Goal: Use online tool/utility: Utilize a website feature to perform a specific function

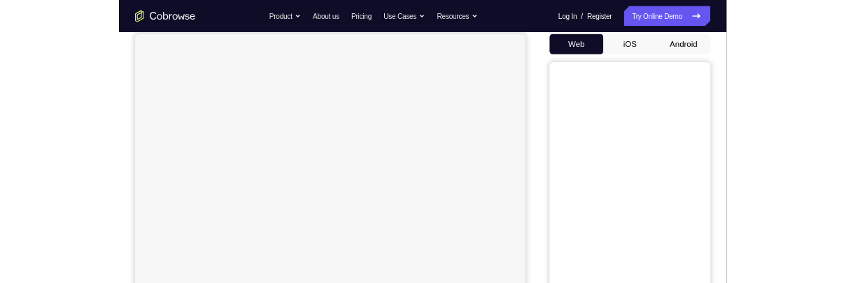
scroll to position [132, 0]
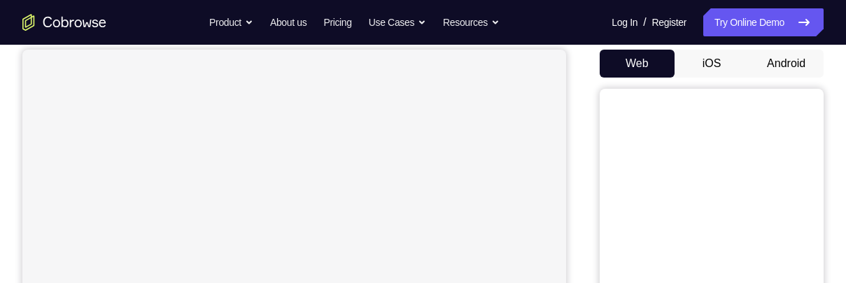
click at [788, 68] on button "Android" at bounding box center [786, 64] width 75 height 28
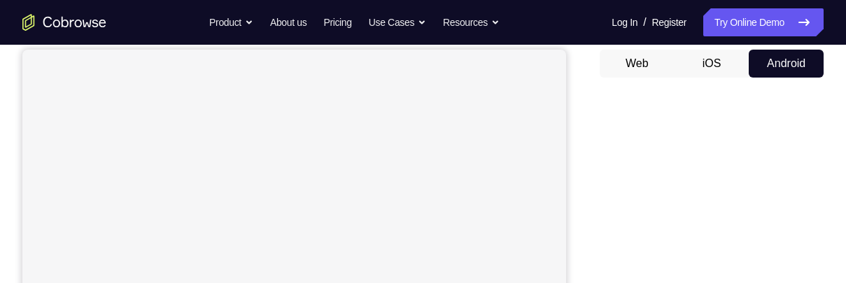
click at [707, 67] on button "iOS" at bounding box center [711, 64] width 75 height 28
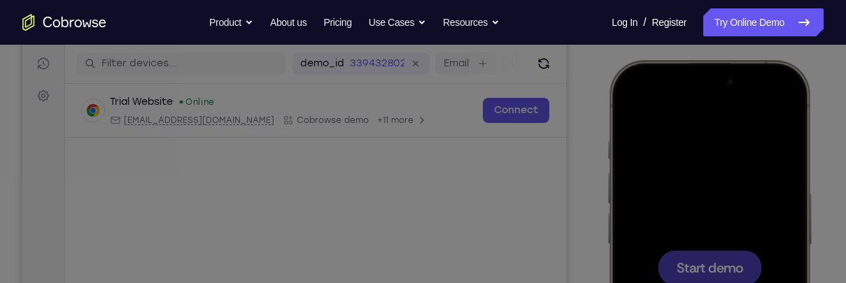
scroll to position [165, 0]
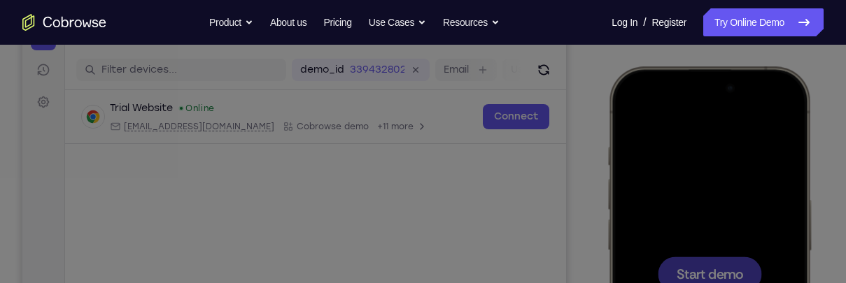
click at [352, 225] on icon at bounding box center [419, 56] width 851 height 454
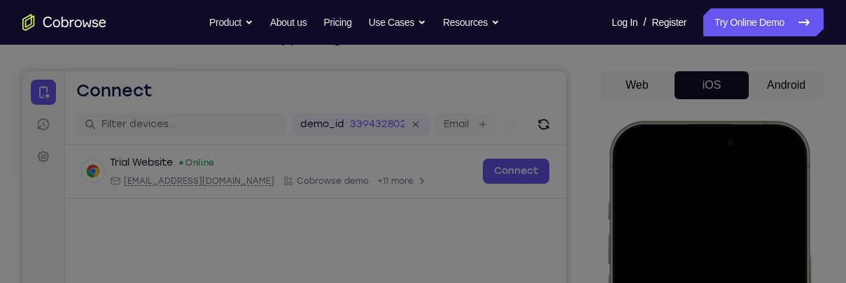
scroll to position [106, 0]
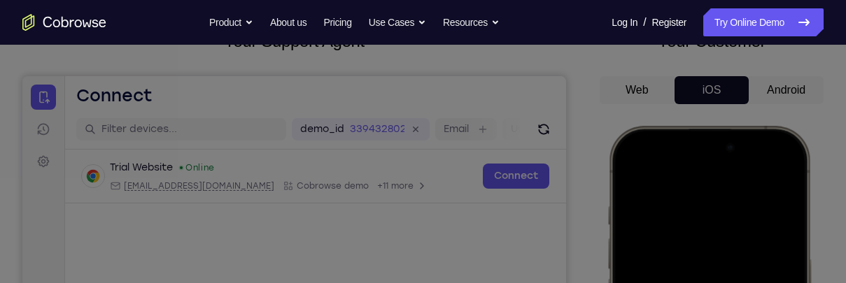
click at [779, 91] on icon at bounding box center [419, 85] width 851 height 395
click at [784, 89] on icon at bounding box center [419, 85] width 851 height 395
click at [787, 92] on icon at bounding box center [419, 85] width 851 height 395
click at [788, 89] on icon at bounding box center [419, 85] width 851 height 395
click at [781, 90] on icon at bounding box center [419, 85] width 851 height 395
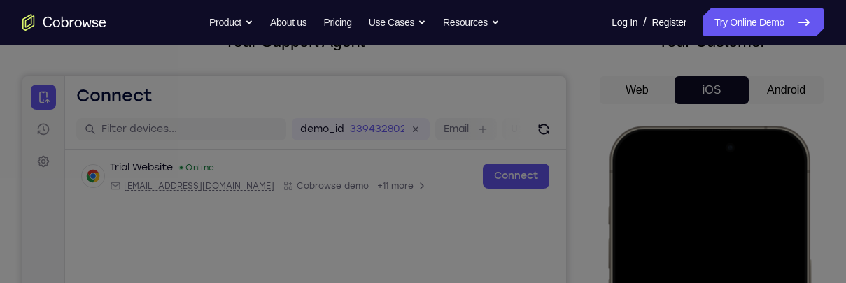
click at [782, 92] on icon at bounding box center [419, 85] width 851 height 395
click at [779, 90] on icon at bounding box center [419, 85] width 851 height 395
click at [775, 86] on icon at bounding box center [419, 85] width 851 height 395
click at [773, 87] on icon at bounding box center [419, 85] width 851 height 395
click at [769, 90] on icon at bounding box center [419, 85] width 851 height 395
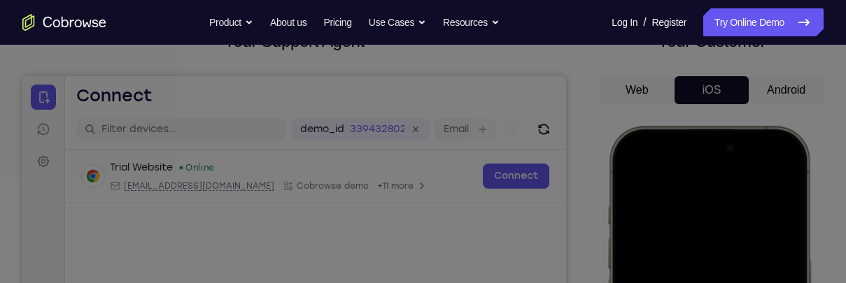
click at [772, 92] on icon at bounding box center [419, 85] width 851 height 395
click at [774, 89] on icon at bounding box center [419, 85] width 851 height 395
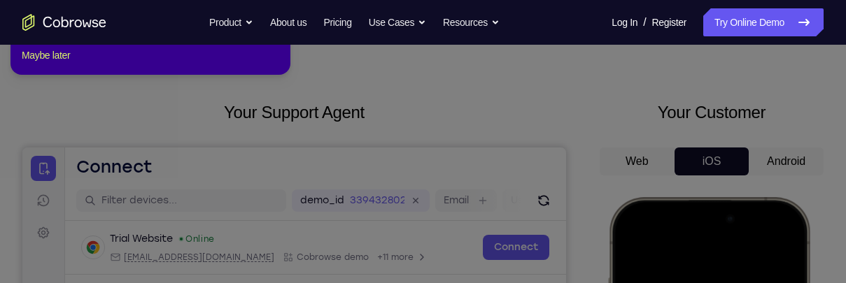
scroll to position [0, 0]
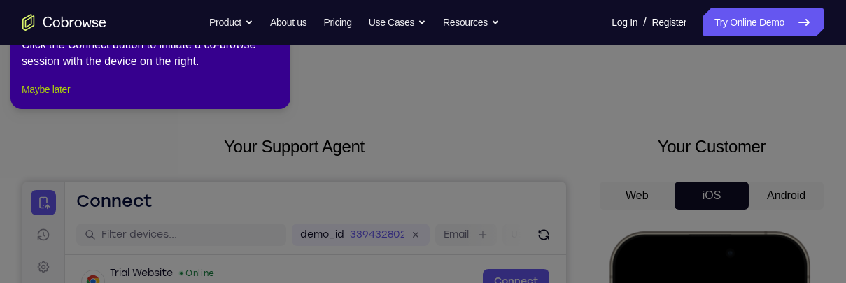
click at [64, 98] on button "Maybe later" at bounding box center [46, 89] width 48 height 17
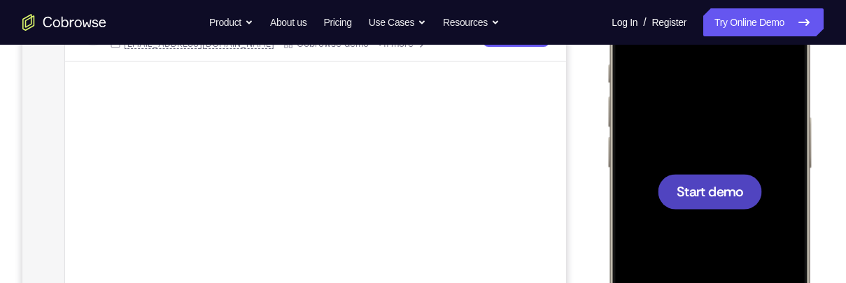
scroll to position [257, 0]
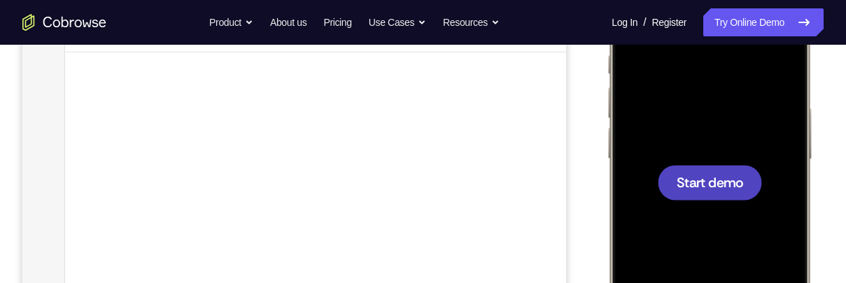
click at [722, 183] on span "Start demo" at bounding box center [709, 182] width 66 height 13
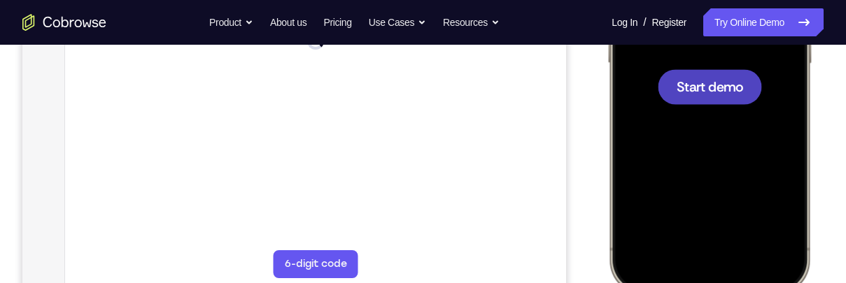
scroll to position [0, 0]
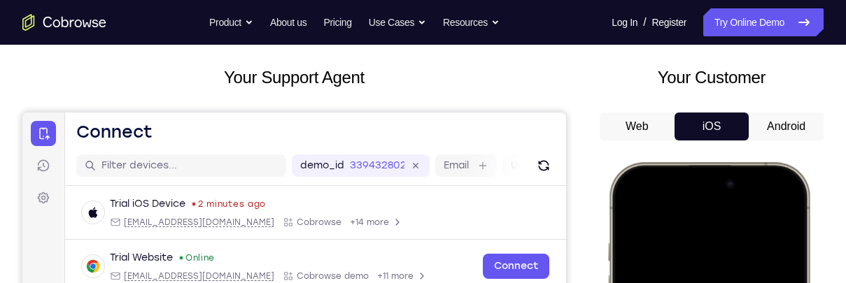
click at [794, 126] on button "Android" at bounding box center [786, 127] width 75 height 28
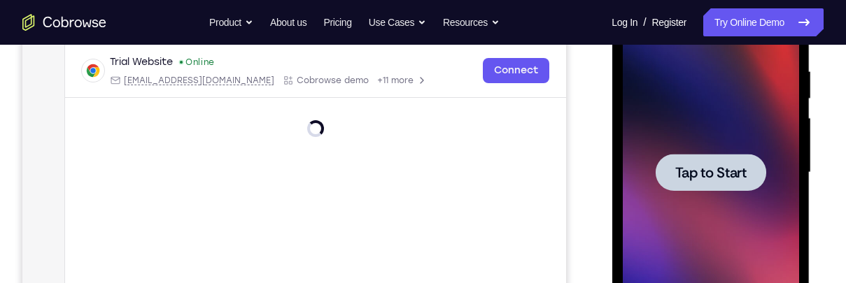
click at [726, 168] on span "Tap to Start" at bounding box center [709, 173] width 71 height 14
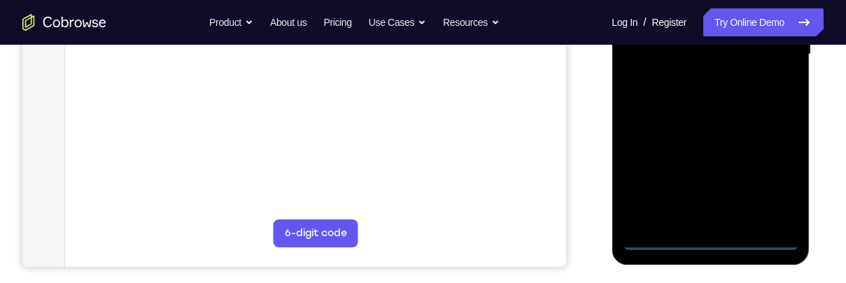
scroll to position [390, 0]
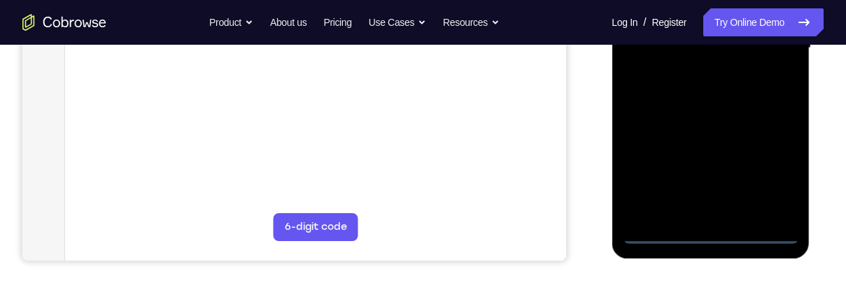
click at [713, 234] on div at bounding box center [710, 48] width 176 height 392
click at [768, 169] on div at bounding box center [710, 48] width 176 height 392
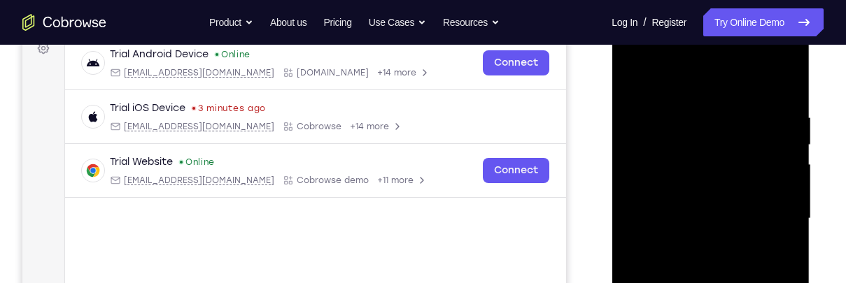
scroll to position [211, 0]
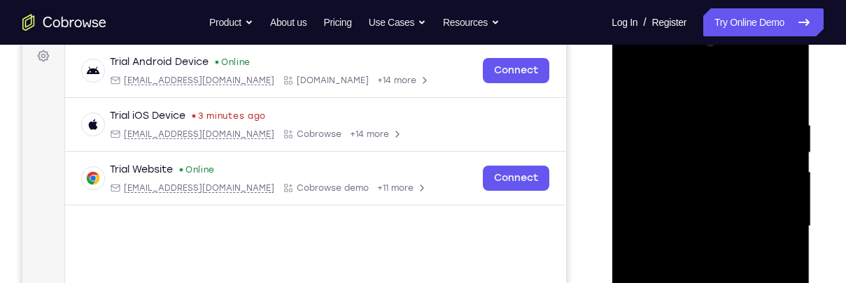
click at [732, 94] on div at bounding box center [710, 227] width 176 height 392
click at [767, 221] on div at bounding box center [710, 227] width 176 height 392
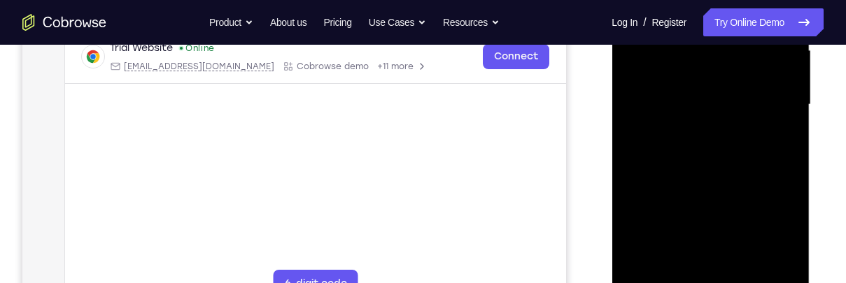
scroll to position [345, 0]
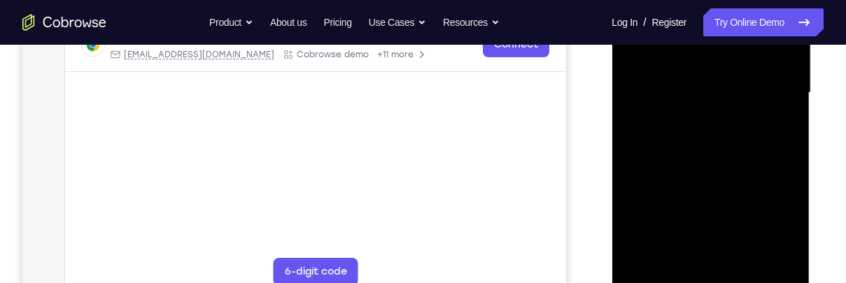
click at [695, 255] on div at bounding box center [710, 93] width 176 height 392
click at [746, 82] on div at bounding box center [710, 93] width 176 height 392
click at [718, 66] on div at bounding box center [710, 93] width 176 height 392
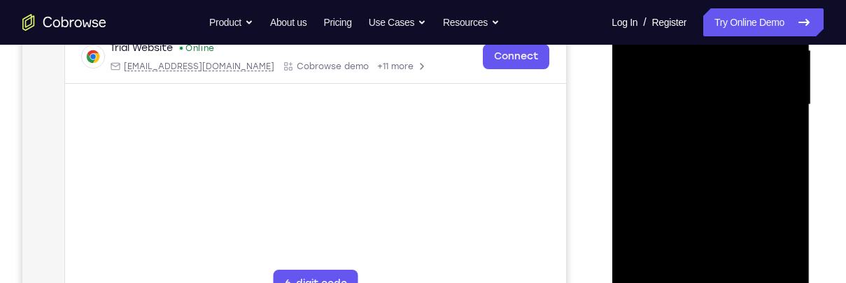
scroll to position [292, 0]
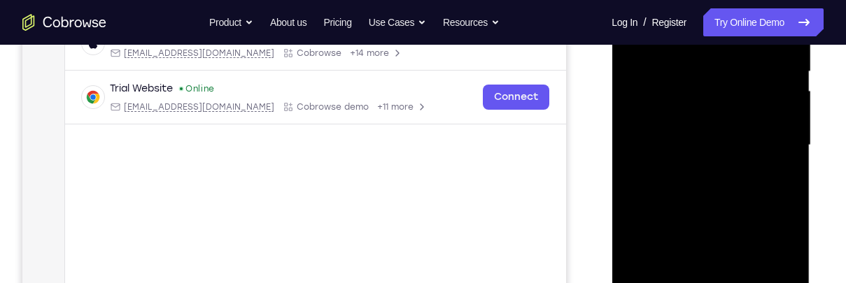
click at [755, 142] on div at bounding box center [710, 146] width 176 height 392
click at [647, 146] on div at bounding box center [710, 146] width 176 height 392
click at [651, 197] on div at bounding box center [710, 146] width 176 height 392
click at [643, 146] on div at bounding box center [710, 146] width 176 height 392
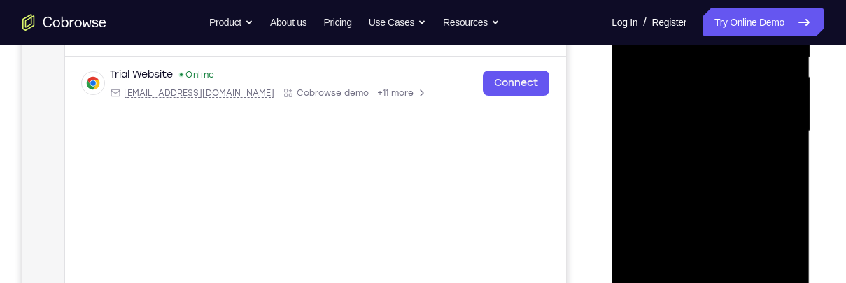
scroll to position [309, 0]
click at [653, 187] on div at bounding box center [710, 130] width 176 height 392
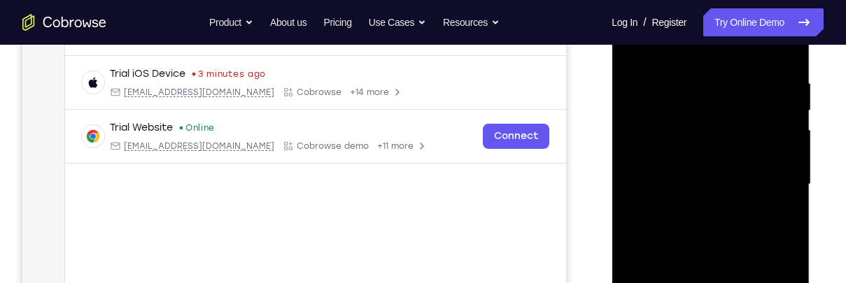
scroll to position [250, 0]
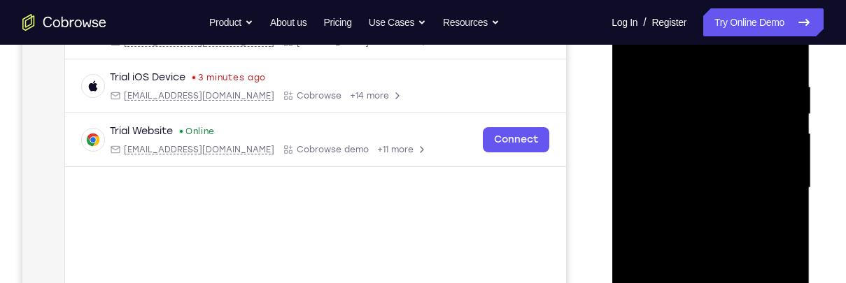
click at [691, 85] on div at bounding box center [710, 188] width 176 height 392
click at [772, 55] on div at bounding box center [710, 188] width 176 height 392
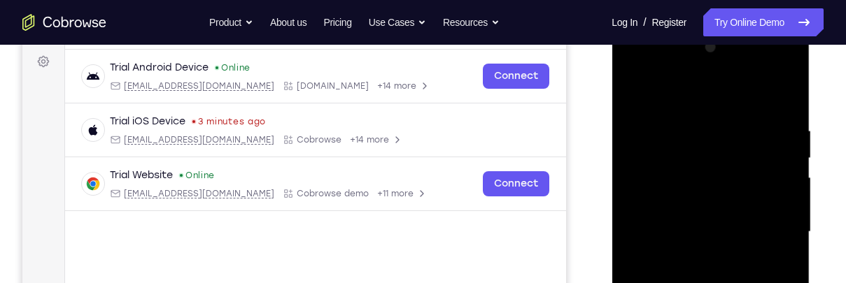
scroll to position [199, 0]
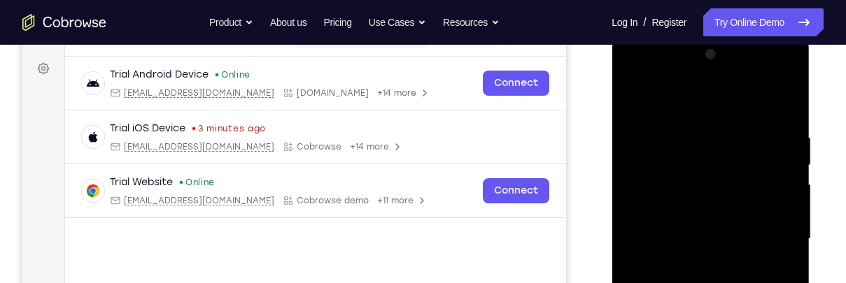
click at [775, 168] on div at bounding box center [710, 239] width 176 height 392
click at [775, 171] on div at bounding box center [710, 239] width 176 height 392
click at [779, 106] on div at bounding box center [710, 239] width 176 height 392
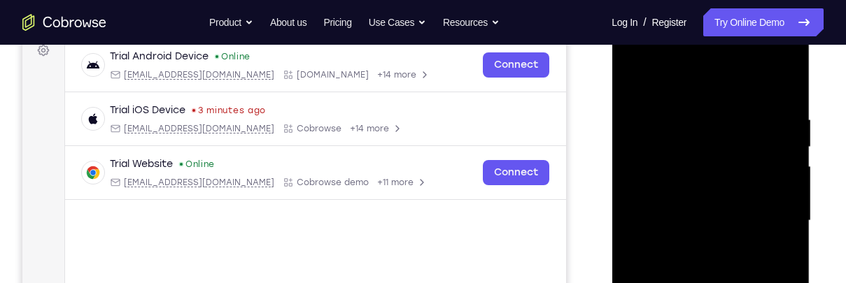
scroll to position [214, 0]
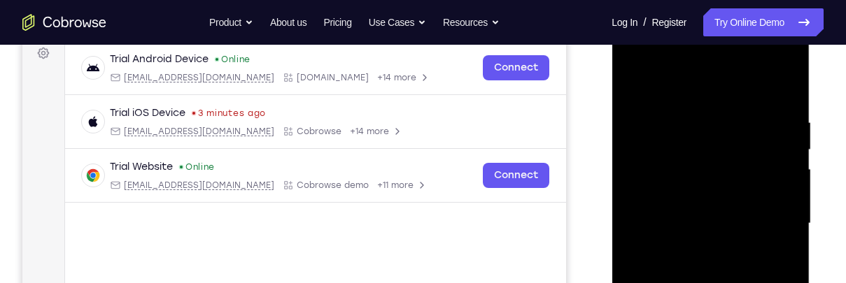
click at [789, 85] on div at bounding box center [710, 224] width 176 height 392
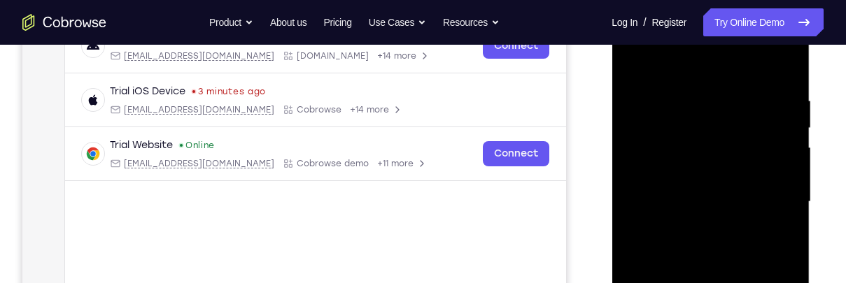
scroll to position [234, 0]
click at [657, 104] on div at bounding box center [710, 204] width 176 height 392
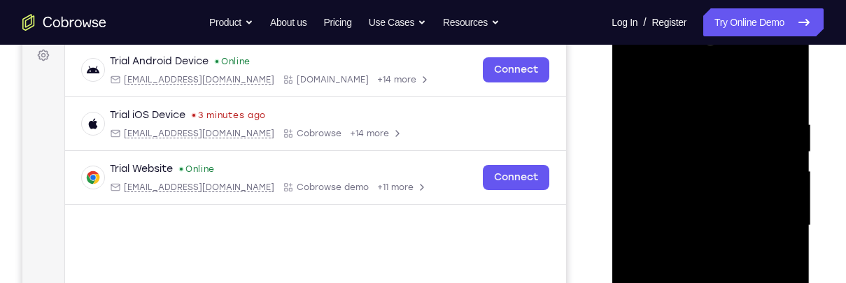
scroll to position [211, 0]
click at [697, 132] on div at bounding box center [710, 227] width 176 height 392
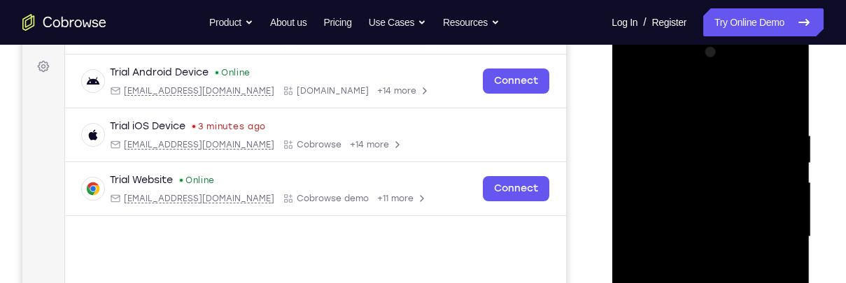
scroll to position [200, 0]
click at [632, 96] on div at bounding box center [710, 238] width 176 height 392
click at [659, 181] on div at bounding box center [710, 238] width 176 height 392
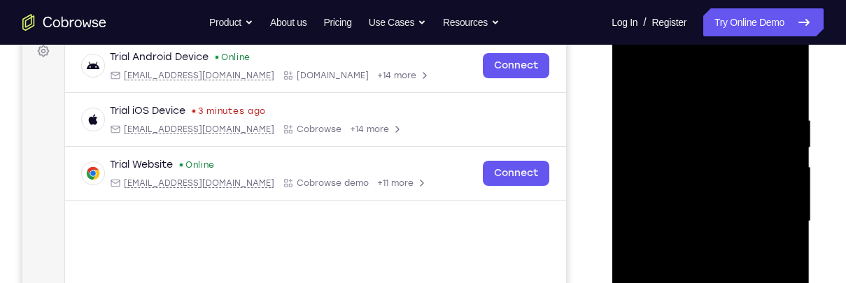
scroll to position [229, 0]
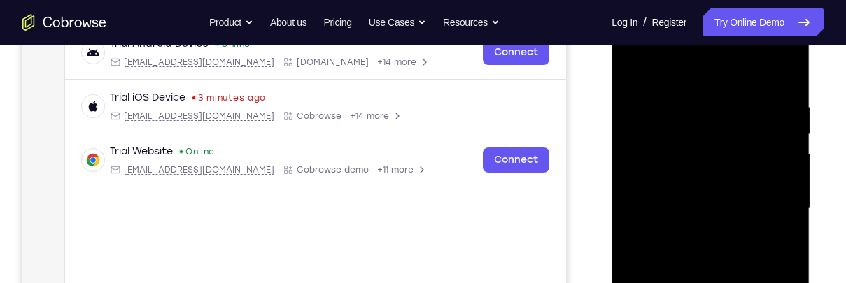
click at [690, 112] on div at bounding box center [710, 209] width 176 height 392
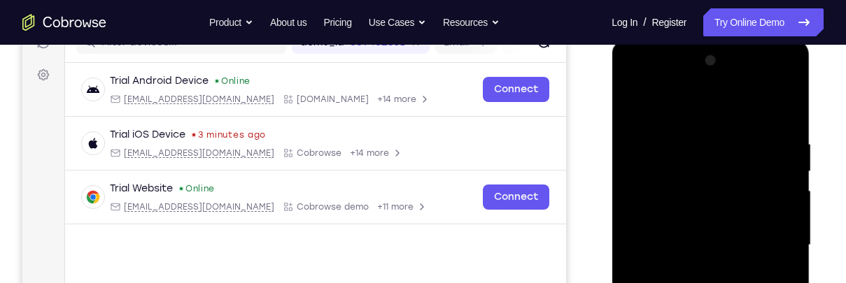
scroll to position [190, 0]
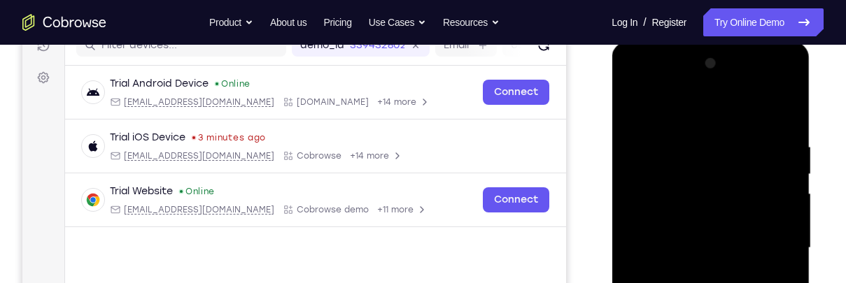
click at [697, 150] on div at bounding box center [710, 248] width 176 height 392
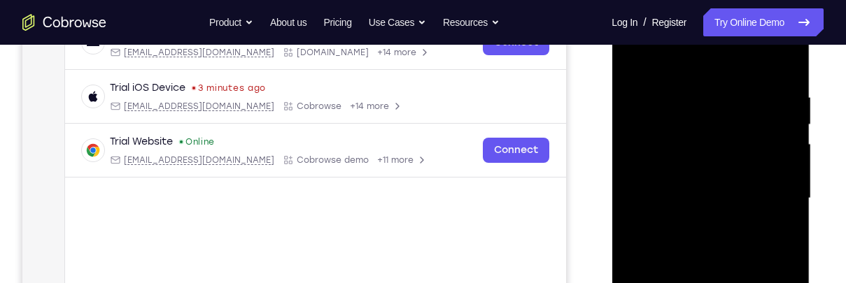
scroll to position [241, 0]
click at [737, 104] on div at bounding box center [710, 197] width 176 height 392
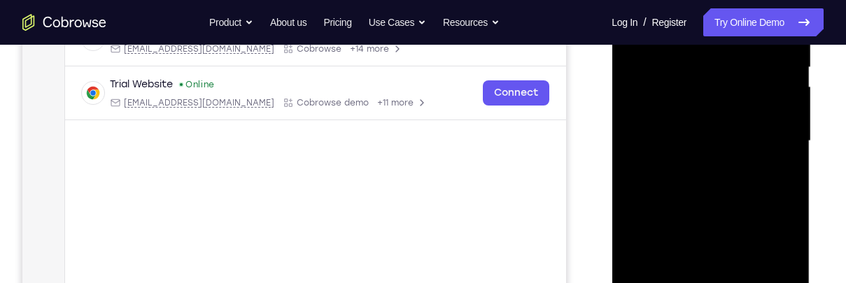
scroll to position [298, 0]
click at [670, 215] on div at bounding box center [710, 140] width 176 height 392
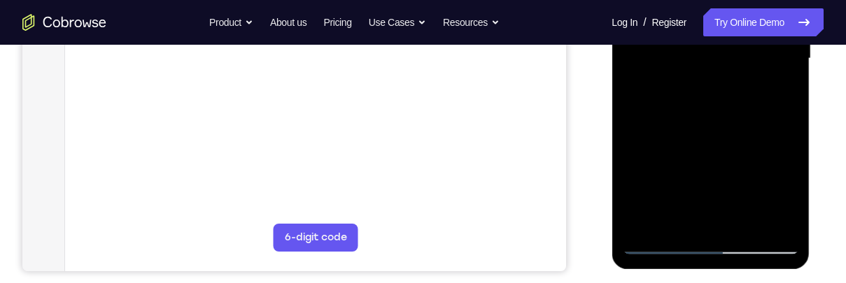
scroll to position [420, 0]
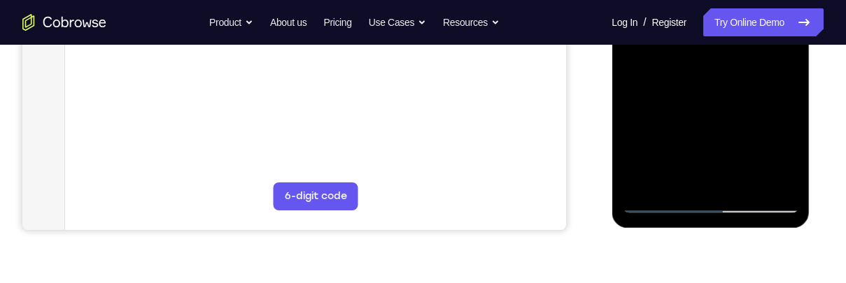
click at [650, 178] on div at bounding box center [710, 18] width 176 height 392
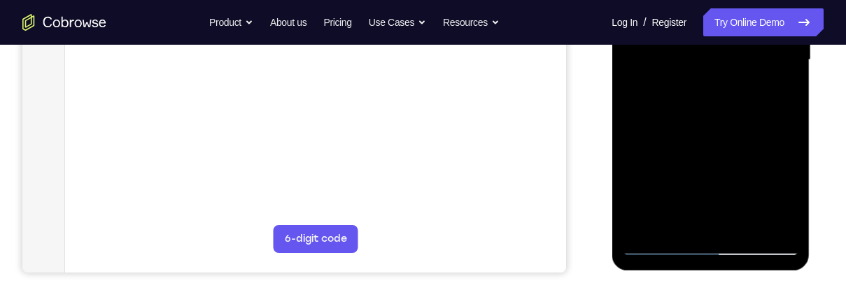
scroll to position [376, 0]
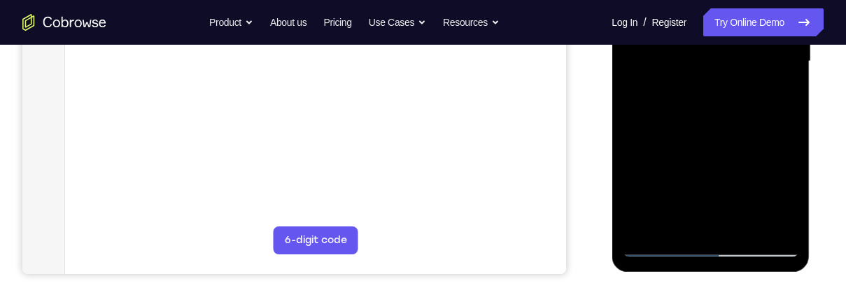
click at [774, 96] on div at bounding box center [710, 62] width 176 height 392
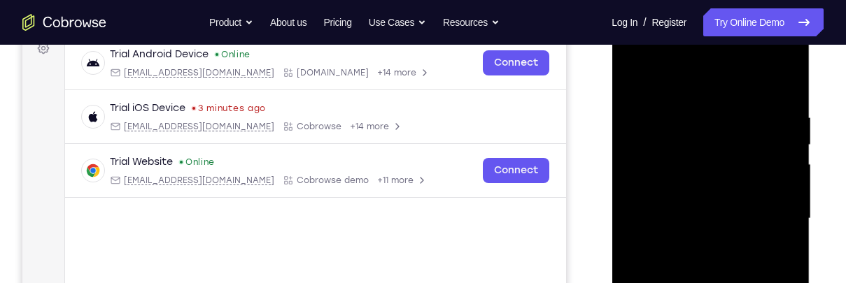
scroll to position [201, 0]
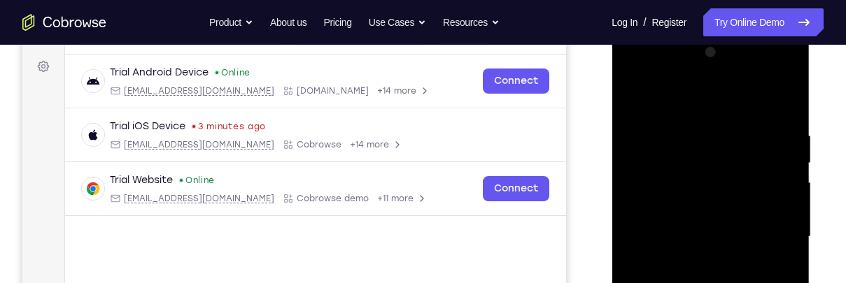
click at [635, 92] on div at bounding box center [710, 237] width 176 height 392
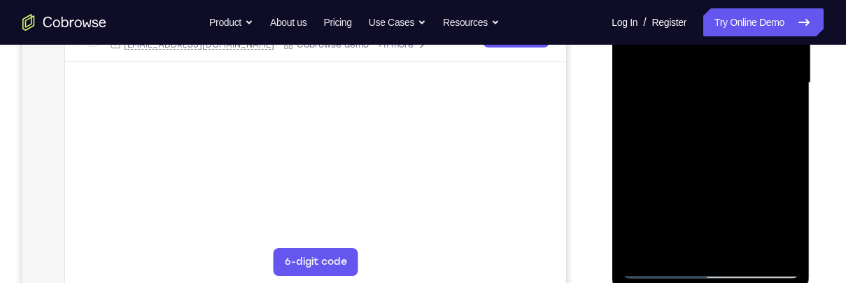
scroll to position [353, 0]
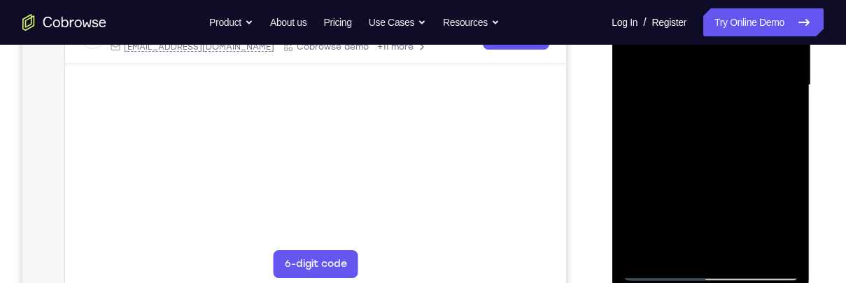
click at [665, 119] on div at bounding box center [710, 85] width 176 height 392
click at [786, 217] on div at bounding box center [710, 85] width 176 height 392
click at [781, 124] on div at bounding box center [710, 85] width 176 height 392
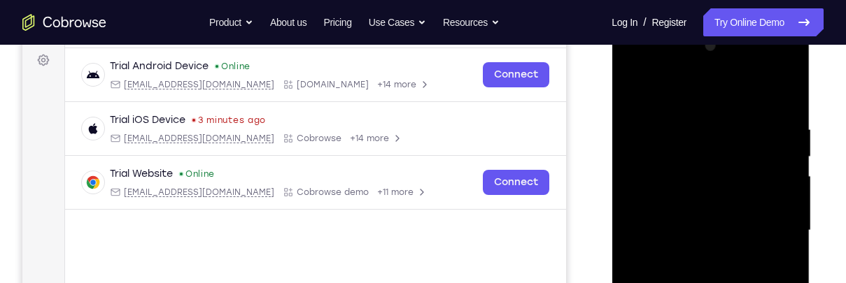
scroll to position [206, 0]
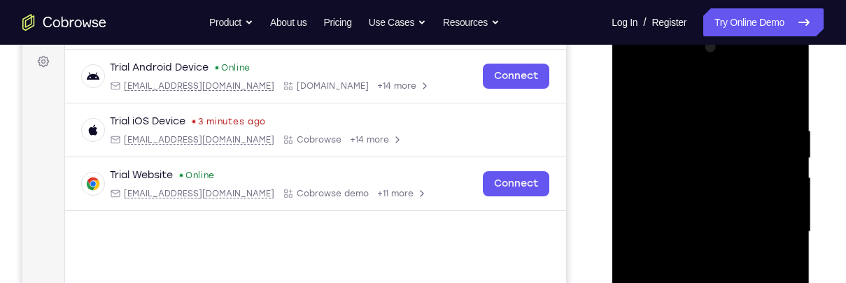
click at [638, 95] on div at bounding box center [710, 232] width 176 height 392
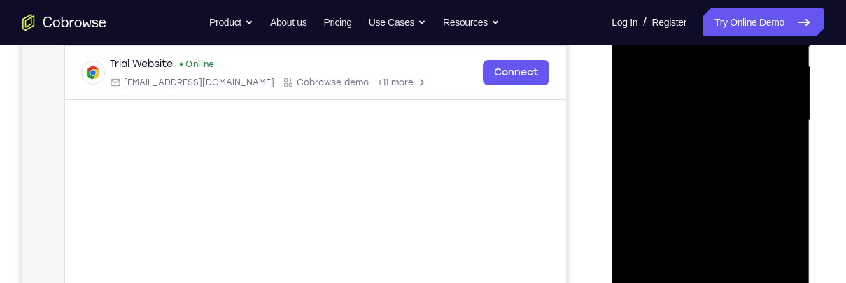
scroll to position [358, 0]
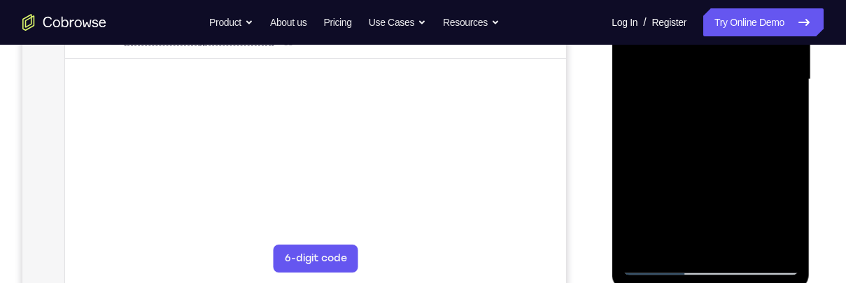
click at [660, 134] on div at bounding box center [710, 80] width 176 height 392
click at [774, 112] on div at bounding box center [710, 80] width 176 height 392
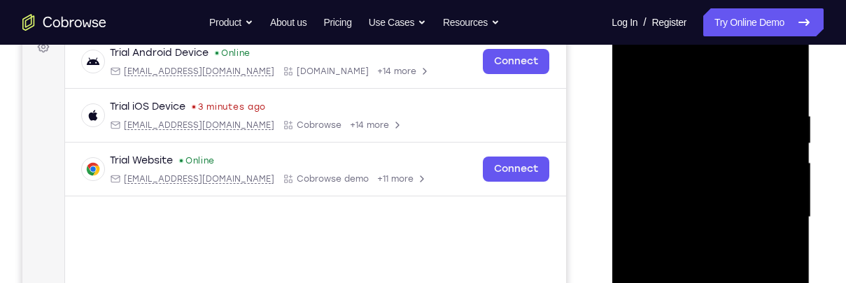
scroll to position [204, 0]
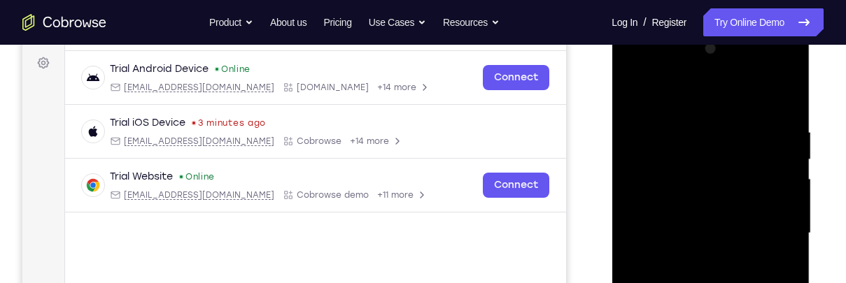
click at [631, 95] on div at bounding box center [710, 234] width 176 height 392
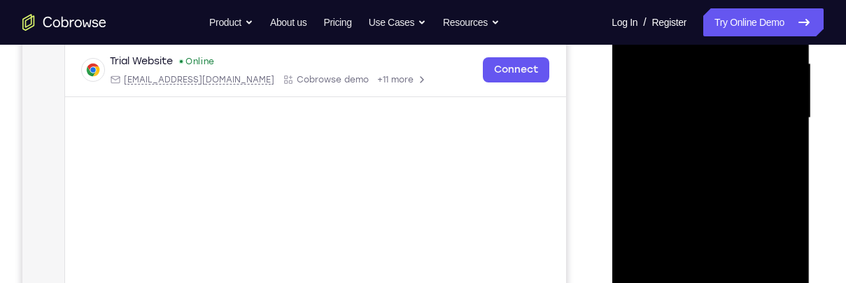
scroll to position [321, 0]
click at [714, 152] on div at bounding box center [710, 117] width 176 height 392
click at [782, 250] on div at bounding box center [710, 117] width 176 height 392
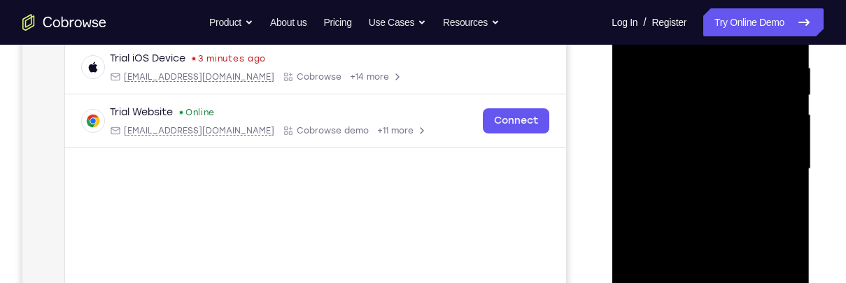
scroll to position [206, 0]
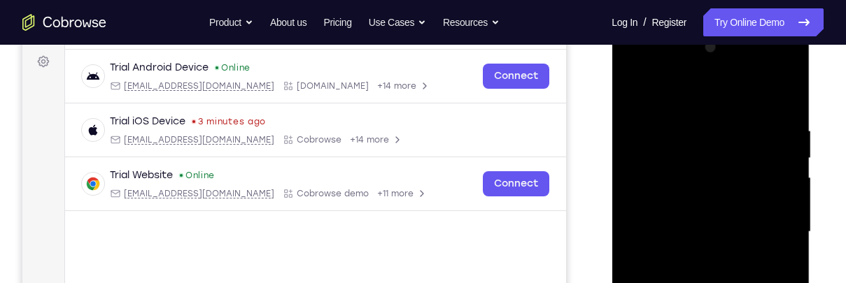
click at [636, 101] on div at bounding box center [710, 232] width 176 height 392
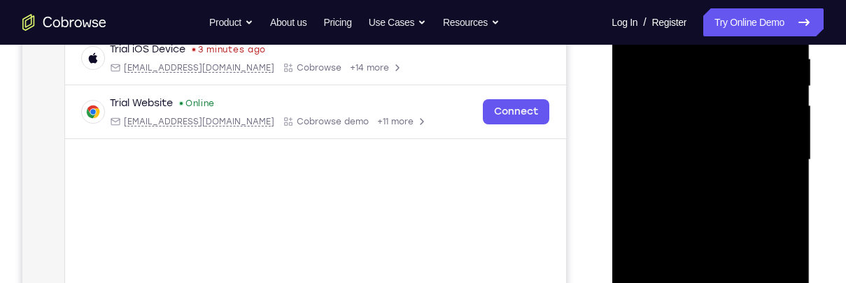
scroll to position [277, 0]
click at [693, 137] on div at bounding box center [710, 161] width 176 height 392
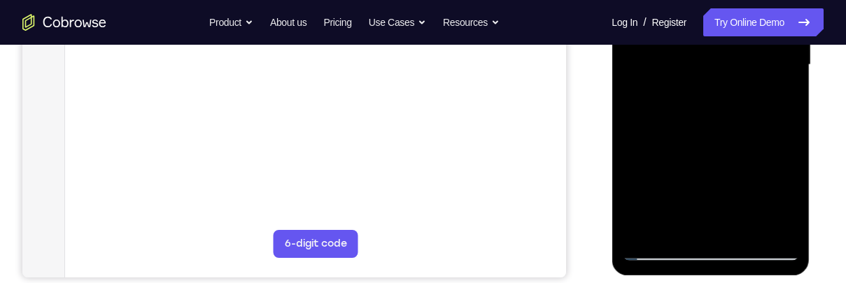
scroll to position [382, 0]
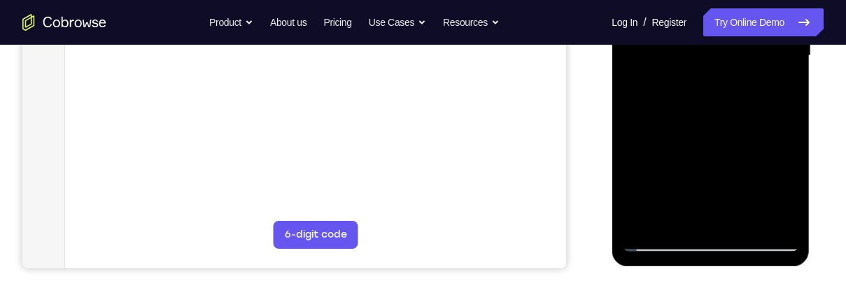
click at [698, 210] on div at bounding box center [710, 56] width 176 height 392
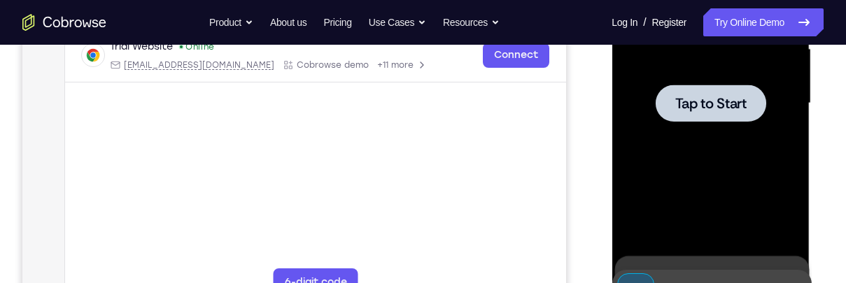
scroll to position [306, 0]
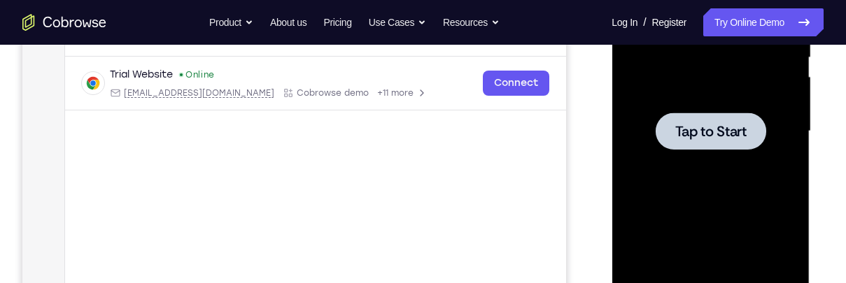
click at [719, 127] on span "Tap to Start" at bounding box center [709, 132] width 71 height 14
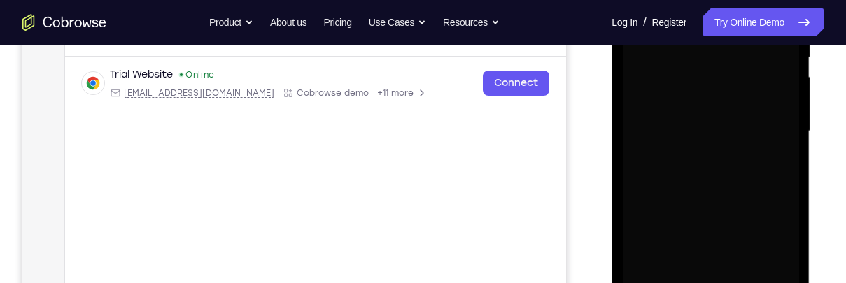
scroll to position [0, 0]
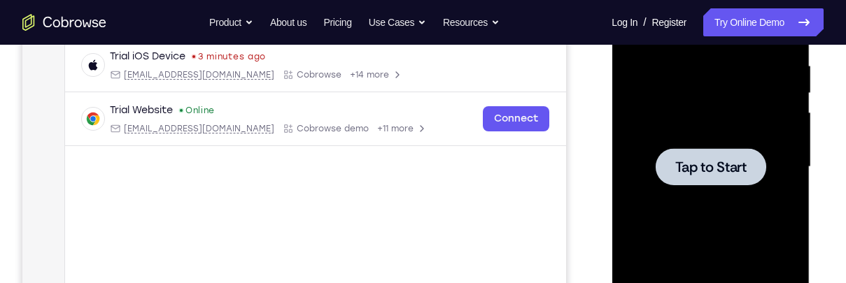
click at [716, 169] on span "Tap to Start" at bounding box center [709, 167] width 71 height 14
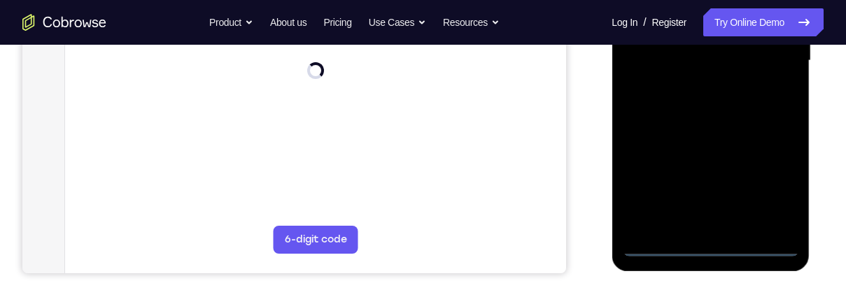
scroll to position [379, 0]
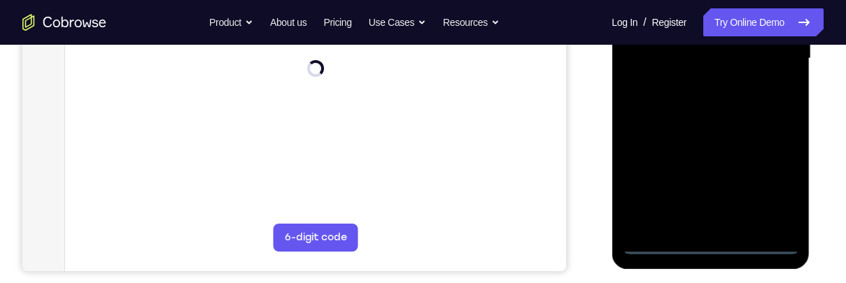
click at [707, 248] on div at bounding box center [710, 59] width 176 height 392
click at [711, 248] on div at bounding box center [710, 59] width 176 height 392
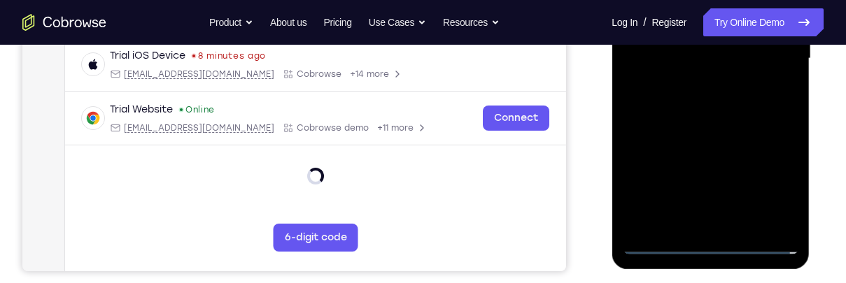
click at [767, 186] on div at bounding box center [710, 59] width 176 height 392
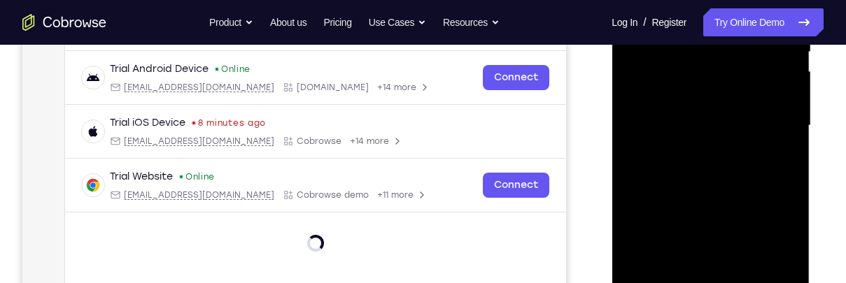
scroll to position [308, 0]
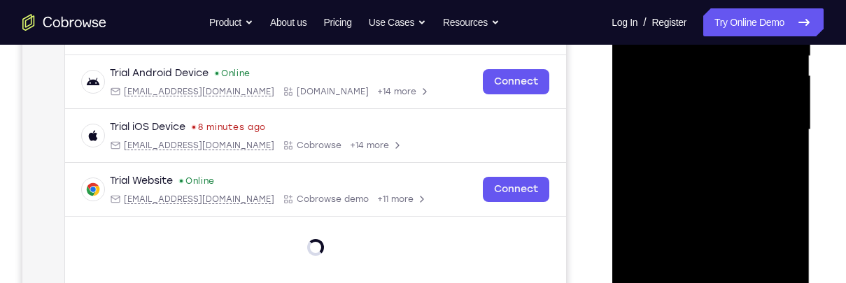
click at [767, 250] on div at bounding box center [710, 130] width 176 height 392
click at [774, 254] on div at bounding box center [710, 130] width 176 height 392
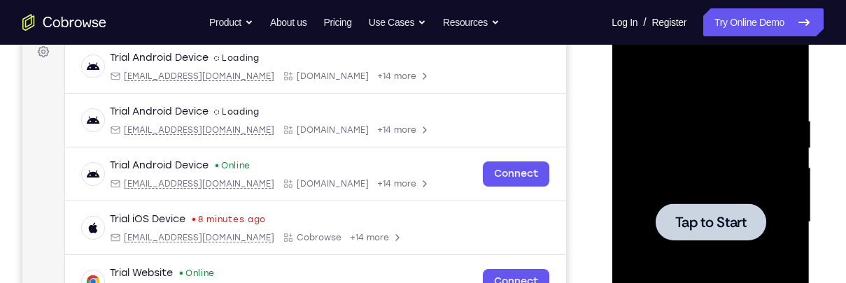
scroll to position [218, 0]
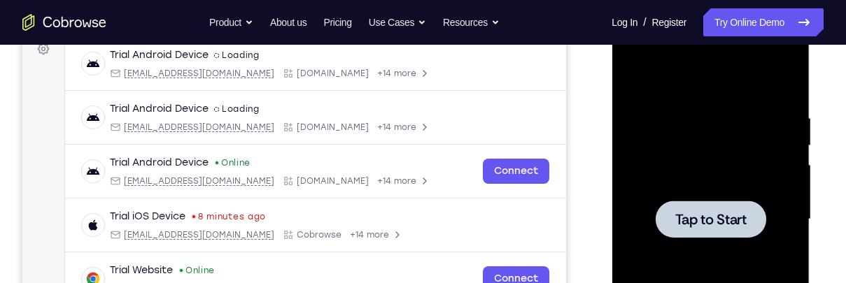
click at [720, 222] on span "Tap to Start" at bounding box center [709, 220] width 71 height 14
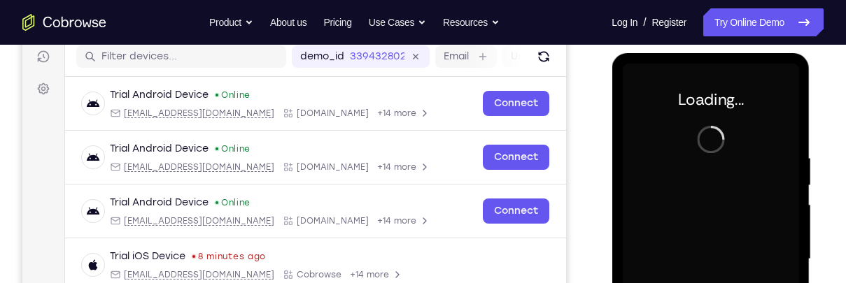
scroll to position [180, 0]
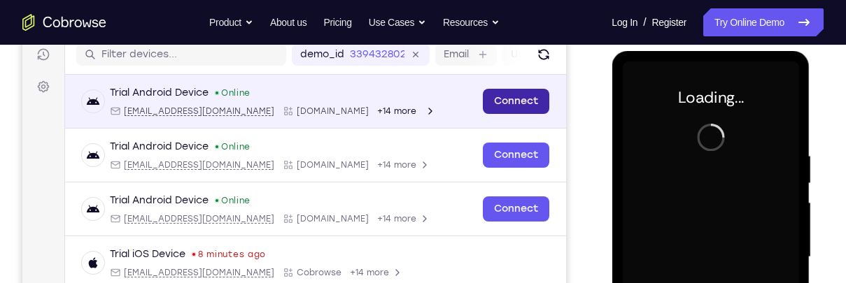
click at [529, 104] on link "Connect" at bounding box center [516, 101] width 66 height 25
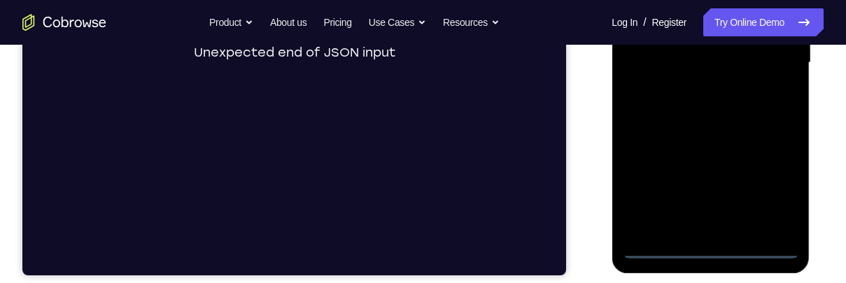
scroll to position [377, 0]
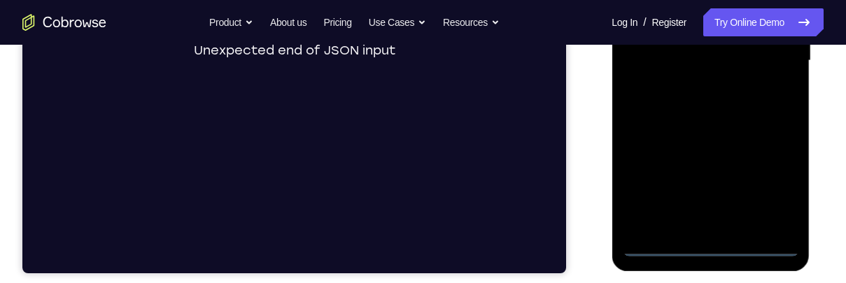
click at [709, 251] on div at bounding box center [710, 61] width 176 height 392
click at [709, 250] on div at bounding box center [710, 61] width 176 height 392
click at [764, 187] on div at bounding box center [710, 61] width 176 height 392
click at [765, 196] on div at bounding box center [710, 61] width 176 height 392
click at [761, 184] on div at bounding box center [710, 61] width 176 height 392
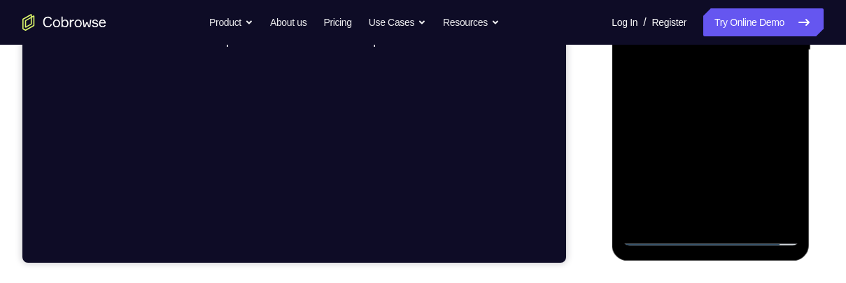
scroll to position [393, 0]
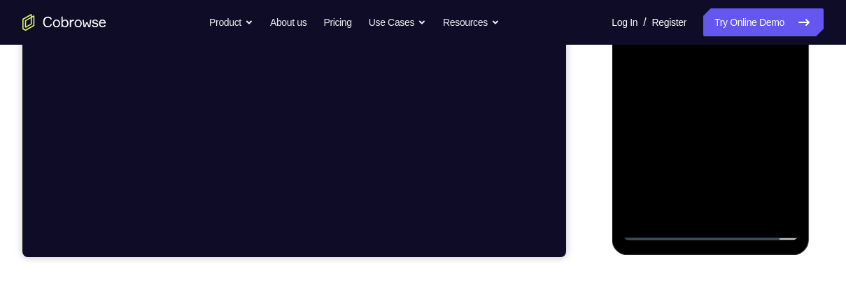
click at [764, 169] on div at bounding box center [710, 45] width 176 height 392
click at [770, 167] on div at bounding box center [710, 45] width 176 height 392
click at [774, 164] on div at bounding box center [710, 45] width 176 height 392
click at [768, 164] on div at bounding box center [710, 45] width 176 height 392
click at [766, 165] on div at bounding box center [710, 45] width 176 height 392
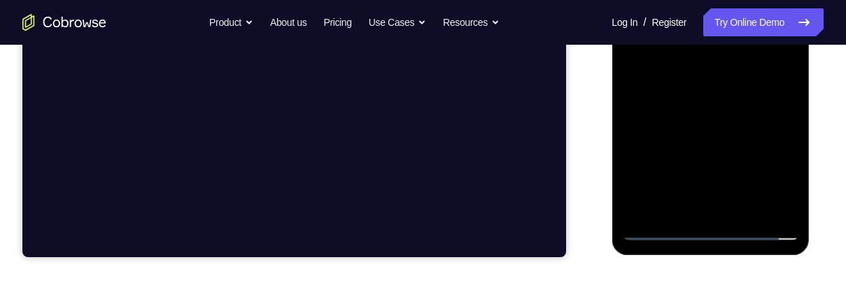
click at [767, 164] on div at bounding box center [710, 45] width 176 height 392
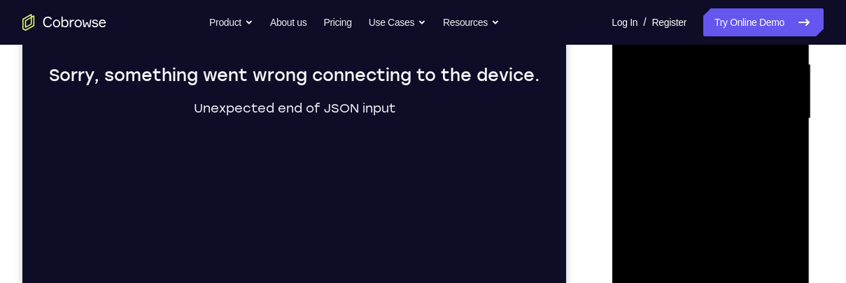
scroll to position [381, 0]
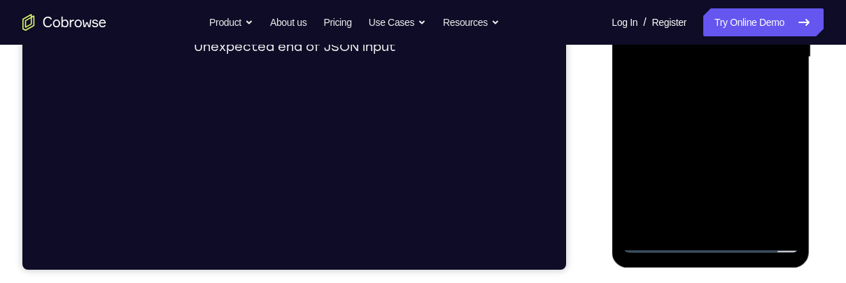
click at [768, 178] on div at bounding box center [710, 57] width 176 height 392
click at [770, 176] on div at bounding box center [710, 57] width 176 height 392
click at [772, 178] on div at bounding box center [710, 57] width 176 height 392
click at [770, 179] on div at bounding box center [710, 57] width 176 height 392
click at [773, 178] on div at bounding box center [710, 57] width 176 height 392
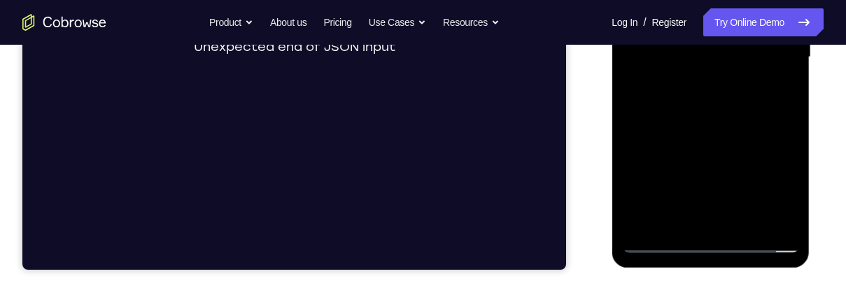
click at [777, 181] on div at bounding box center [710, 57] width 176 height 392
click at [775, 180] on div at bounding box center [710, 57] width 176 height 392
click at [776, 180] on div at bounding box center [710, 57] width 176 height 392
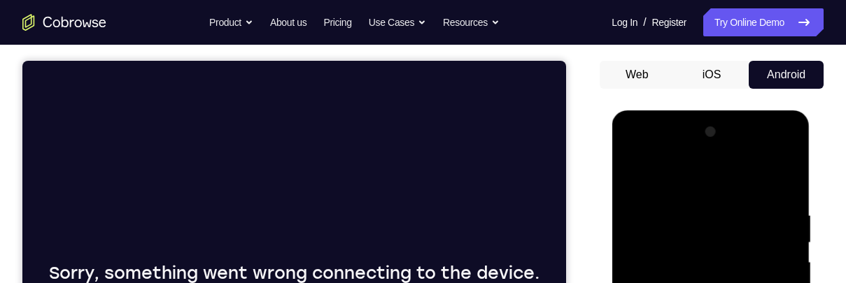
scroll to position [92, 0]
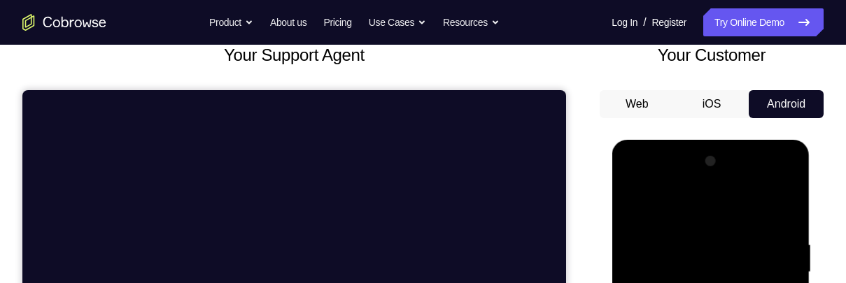
click at [708, 104] on button "iOS" at bounding box center [711, 104] width 75 height 28
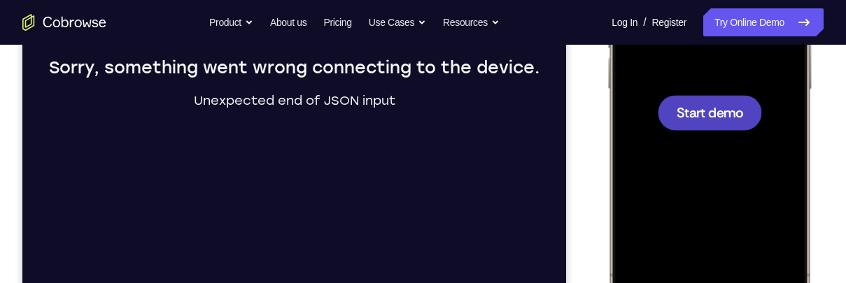
scroll to position [318, 0]
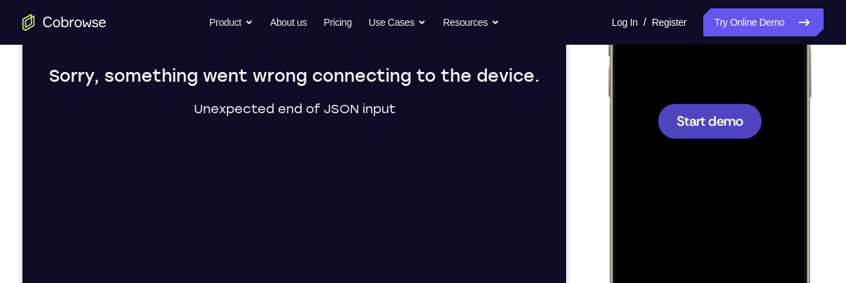
click at [723, 127] on span "Start demo" at bounding box center [709, 120] width 66 height 13
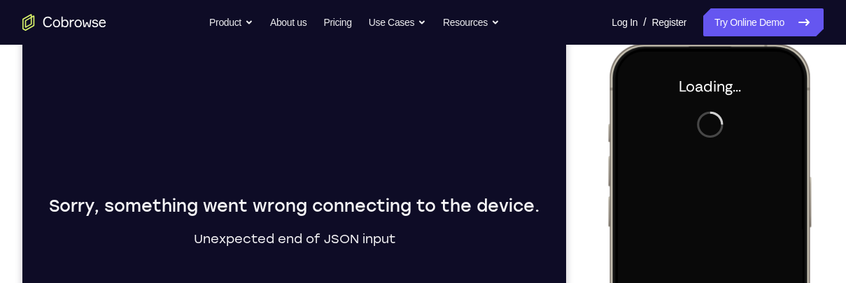
scroll to position [191, 0]
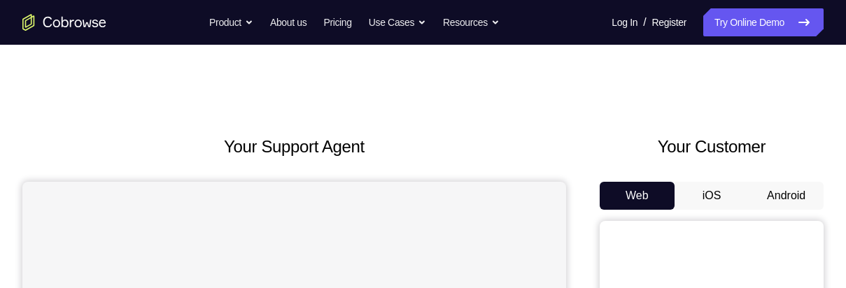
click at [786, 202] on button "Android" at bounding box center [786, 196] width 75 height 28
